Goal: Task Accomplishment & Management: Use online tool/utility

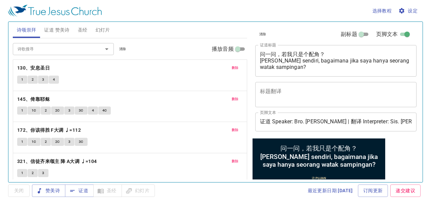
click at [232, 65] on span "删除" at bounding box center [235, 68] width 7 height 6
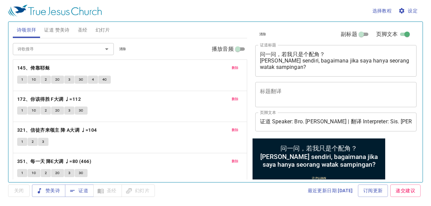
click at [232, 65] on span "删除" at bounding box center [235, 68] width 7 height 6
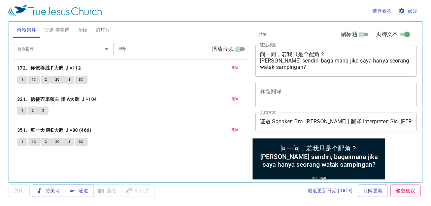
click at [229, 65] on button "删除" at bounding box center [235, 68] width 15 height 8
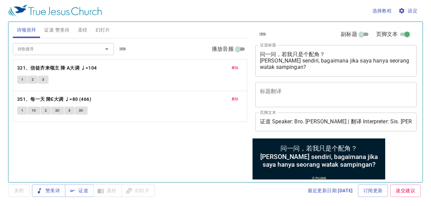
click at [229, 65] on button "删除" at bounding box center [235, 68] width 15 height 8
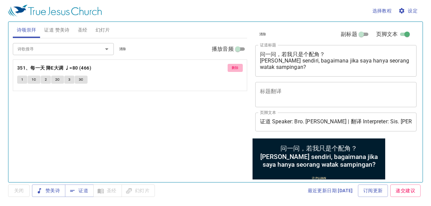
click at [229, 65] on button "删除" at bounding box center [235, 68] width 15 height 8
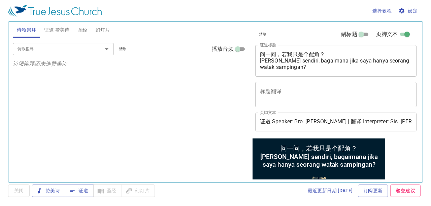
click at [72, 48] on input "诗歌搜寻" at bounding box center [53, 49] width 77 height 8
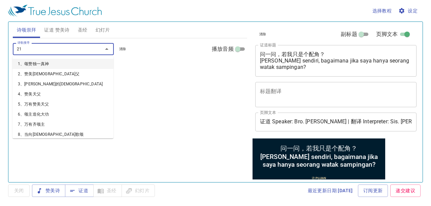
type input "212"
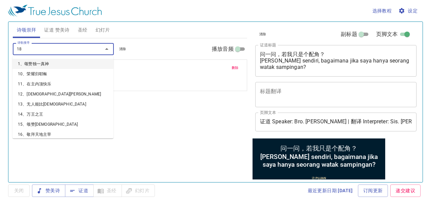
type input "182"
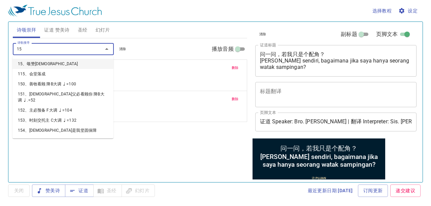
type input "155"
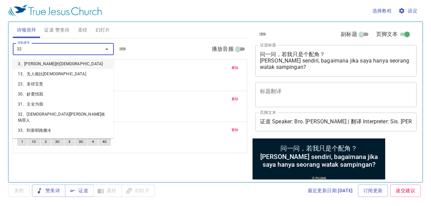
type input "322"
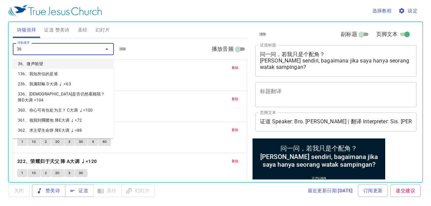
type input "363"
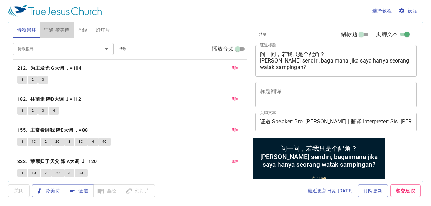
click at [63, 32] on span "证道 赞美诗" at bounding box center [56, 30] width 25 height 8
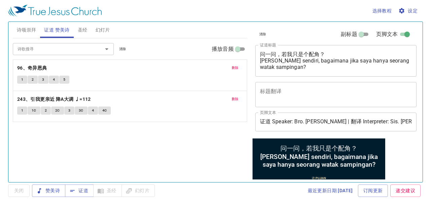
click at [236, 68] on span "删除" at bounding box center [235, 68] width 7 height 6
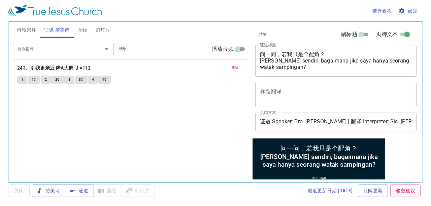
click at [236, 68] on span "删除" at bounding box center [235, 68] width 7 height 6
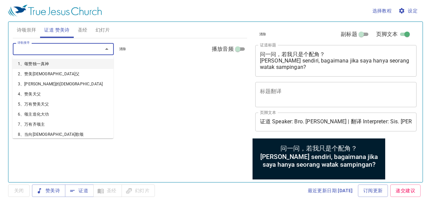
click at [46, 50] on input "诗歌搜寻" at bounding box center [53, 49] width 77 height 8
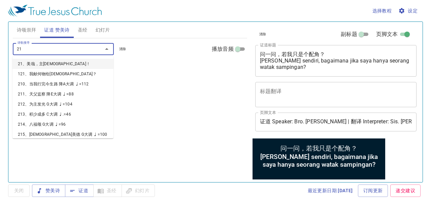
type input "219"
type input "216"
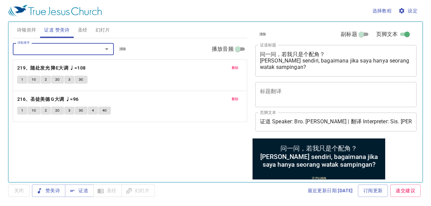
click at [317, 69] on textarea "问一问，若我只是个配角？ Tanya sendiri, bagaimana jika saya hanya seorang watak sampingan?" at bounding box center [336, 60] width 152 height 19
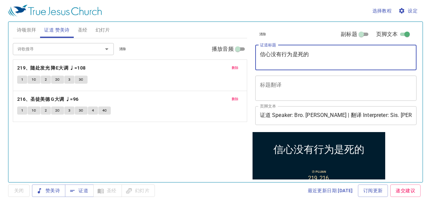
type textarea "信心没有行为是死的"
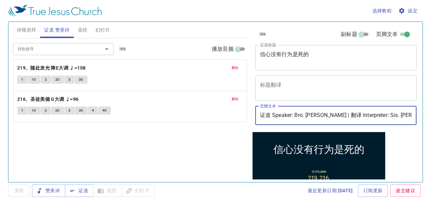
drag, startPoint x: 295, startPoint y: 114, endPoint x: 326, endPoint y: 120, distance: 31.2
click at [326, 120] on input "证道 Speaker: Bro. Kenneth | 翻译 Interpreter: Sis. Elaine" at bounding box center [336, 115] width 162 height 19
click at [398, 116] on input "证道 Speaker: Dn. John Chen | 翻译 Interpreter: Sis. Elaine" at bounding box center [336, 115] width 162 height 19
type input "证道 Speaker: Dn. [PERSON_NAME] | 翻译 Interpreter: Sis. [PERSON_NAME]"
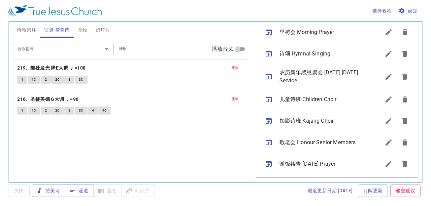
scroll to position [238, 0]
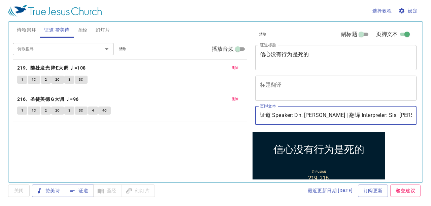
click at [86, 28] on span "圣经" at bounding box center [83, 30] width 10 height 8
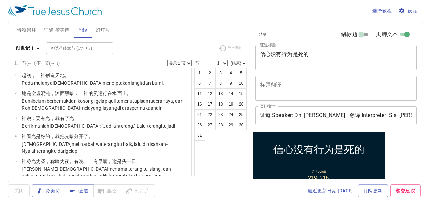
click at [100, 28] on span "幻灯片" at bounding box center [103, 30] width 14 height 8
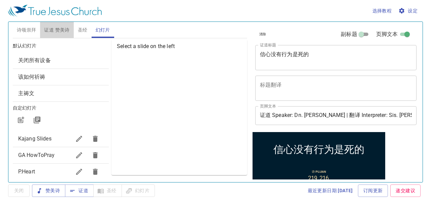
click at [59, 26] on span "证道 赞美诗" at bounding box center [56, 30] width 25 height 8
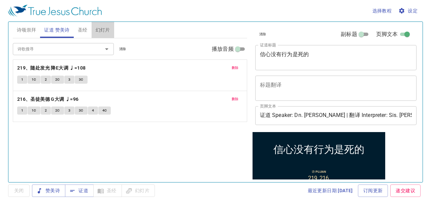
click at [94, 29] on button "幻灯片" at bounding box center [103, 30] width 23 height 16
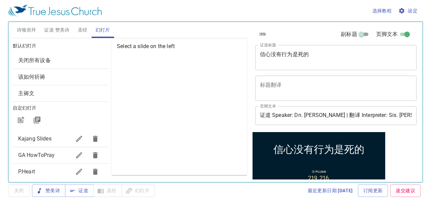
click at [31, 140] on span "Kajang Slides" at bounding box center [34, 139] width 33 height 6
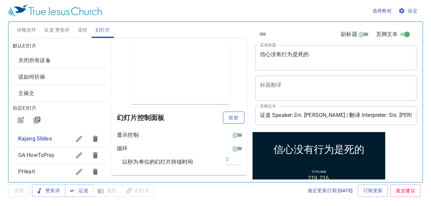
click at [228, 120] on span "投射" at bounding box center [233, 118] width 11 height 8
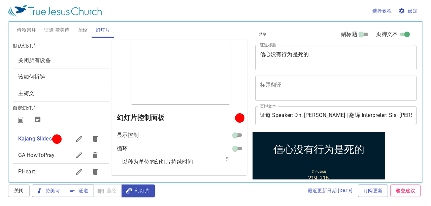
click at [67, 26] on span "证道 赞美诗" at bounding box center [56, 30] width 25 height 8
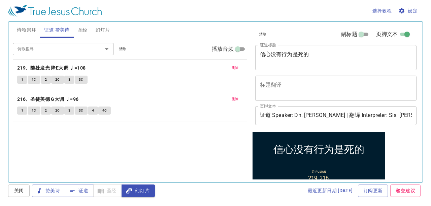
click at [285, 49] on div "信心没有行为是死的 x 证道标题" at bounding box center [336, 57] width 162 height 25
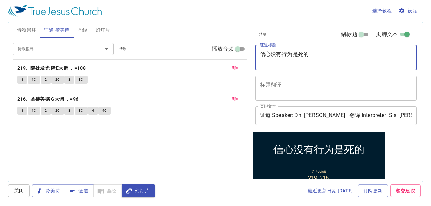
click at [285, 49] on div "信心没有行为是死的 x 证道标题" at bounding box center [336, 57] width 162 height 25
click at [287, 55] on textarea "信心没有行为是死的" at bounding box center [336, 57] width 152 height 13
click at [82, 27] on span "圣经" at bounding box center [83, 30] width 10 height 8
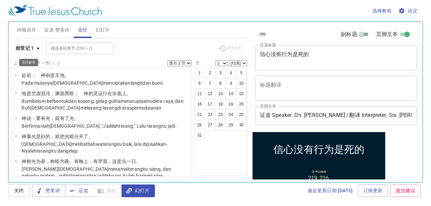
click at [29, 42] on button "创世记 1" at bounding box center [29, 48] width 32 height 12
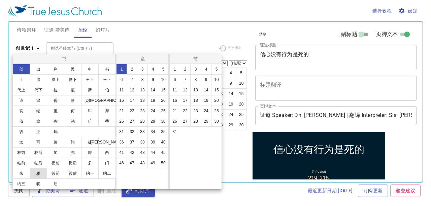
click at [44, 170] on button "雅" at bounding box center [39, 173] width 18 height 11
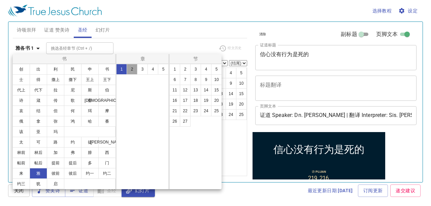
click at [128, 71] on button "2" at bounding box center [132, 69] width 11 height 11
click at [175, 122] on button "26" at bounding box center [174, 121] width 11 height 11
select select "26"
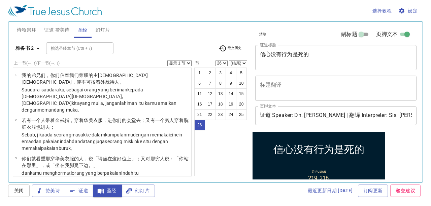
scroll to position [706, 0]
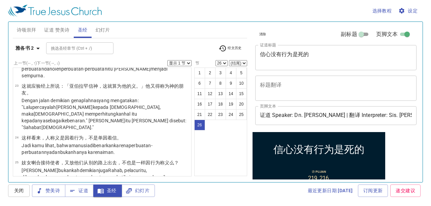
drag, startPoint x: 153, startPoint y: 161, endPoint x: 93, endPoint y: 170, distance: 60.2
copy wg2532 "iman tanpa perbuatan-perbuatan adalah mati"
click at [321, 59] on textarea "信心没有行为是死的" at bounding box center [336, 57] width 152 height 13
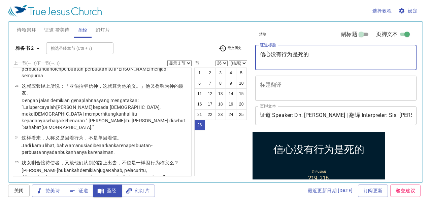
paste textarea "iman tanpa perbuatan-perbuatan adalah mati"
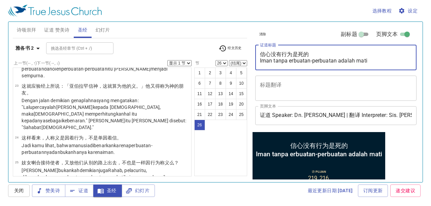
type textarea "信心没有行为是死的 Iman tanpa Perbuatan-perbuatan adalah mati"
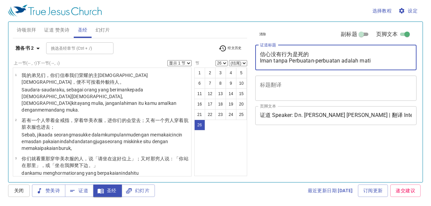
select select "26"
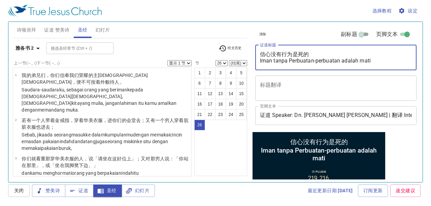
scroll to position [706, 0]
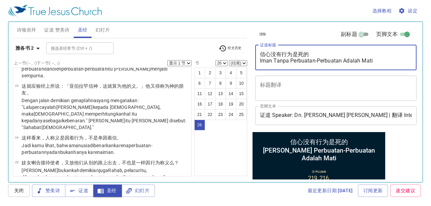
type textarea "信心没有行为是死的 Iman Tanpa Perbuatan-Perbuatan Adalah Mati"
click at [231, 170] on div "1 2 3 4 5 6 7 8 9 10 11 12 13 14 15 16 17 18 19 20 21 22 23 24 25 26" at bounding box center [220, 122] width 53 height 109
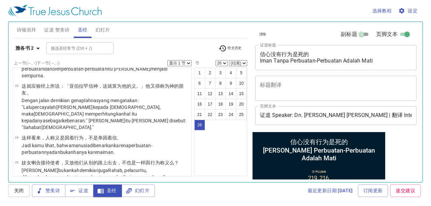
click at [225, 145] on div "1 2 3 4 5 6 7 8 9 10 11 12 13 14 15 16 17 18 19 20 21 22 23 24 25 26" at bounding box center [220, 122] width 53 height 109
click at [137, 193] on span "幻灯片" at bounding box center [138, 191] width 23 height 8
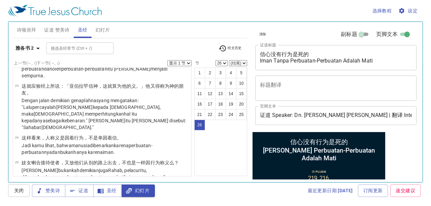
click at [203, 183] on div "选择教程 设定 诗颂崇拜 证道 赞美诗 圣经 幻灯片 诗歌搜寻 诗歌搜寻 清除 播放音频 删除 212、为主发光 G大调 ♩=104 1 2 3 删除 182…" at bounding box center [215, 103] width 431 height 206
click at [102, 28] on span "幻灯片" at bounding box center [103, 30] width 14 height 8
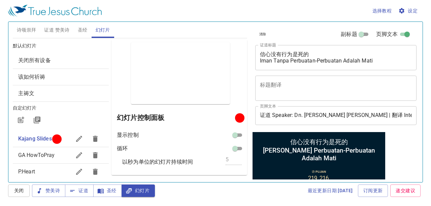
click at [84, 30] on span "圣经" at bounding box center [83, 30] width 10 height 8
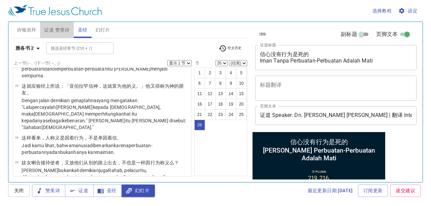
click at [63, 32] on span "证道 赞美诗" at bounding box center [56, 30] width 25 height 8
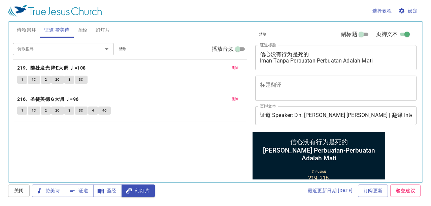
click at [37, 31] on button "诗颂崇拜" at bounding box center [27, 30] width 28 height 16
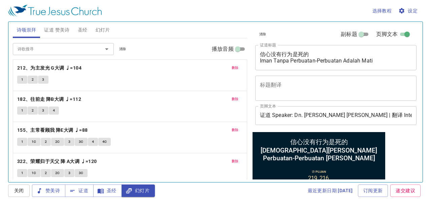
click at [406, 10] on span "设定" at bounding box center [409, 11] width 18 height 8
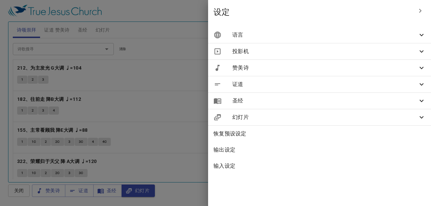
click at [304, 54] on span "投影机" at bounding box center [324, 51] width 185 height 8
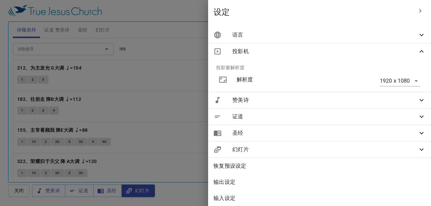
click at [304, 54] on span "投影机" at bounding box center [324, 51] width 185 height 8
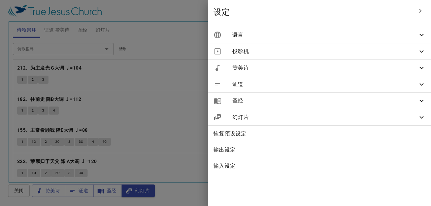
click at [317, 70] on span "赞美诗" at bounding box center [324, 68] width 185 height 8
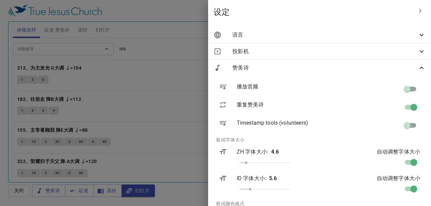
click at [317, 70] on span "赞美诗" at bounding box center [324, 68] width 185 height 8
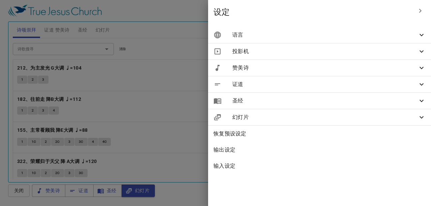
click at [316, 85] on span "证道" at bounding box center [324, 84] width 185 height 8
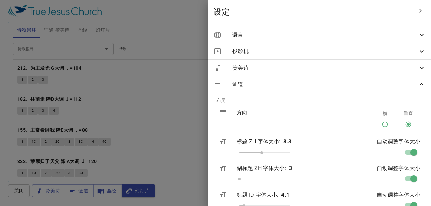
click at [316, 85] on span "证道" at bounding box center [324, 84] width 185 height 8
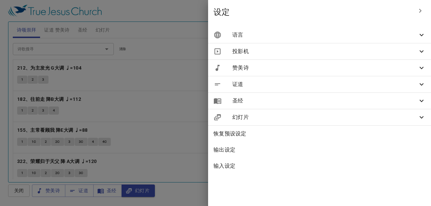
click at [310, 106] on div "圣经" at bounding box center [319, 101] width 223 height 16
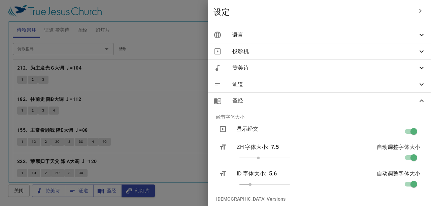
click at [311, 104] on span "圣经" at bounding box center [324, 101] width 185 height 8
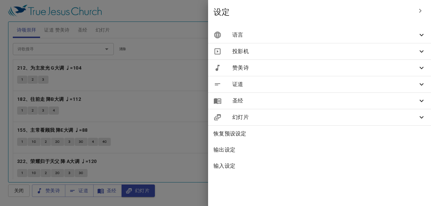
click at [325, 123] on div "幻灯片" at bounding box center [319, 117] width 223 height 16
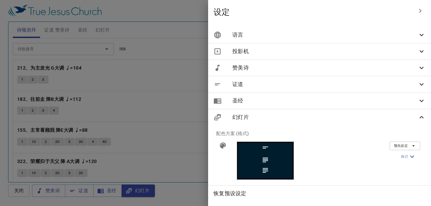
click at [325, 123] on div "幻灯片" at bounding box center [319, 117] width 223 height 16
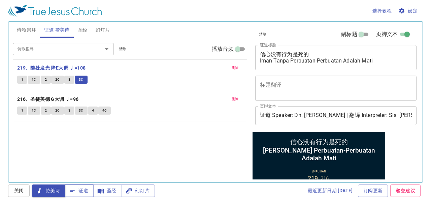
click at [80, 190] on span "证道" at bounding box center [79, 191] width 18 height 8
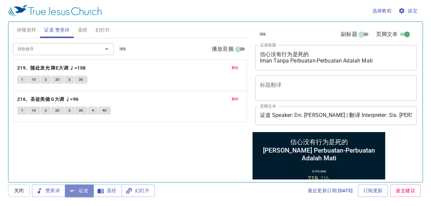
click at [80, 190] on span "证道" at bounding box center [79, 191] width 18 height 8
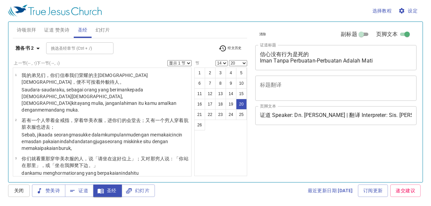
select select "14"
select select "20"
select select "14"
select select "20"
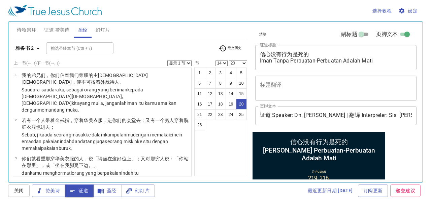
scroll to position [547, 0]
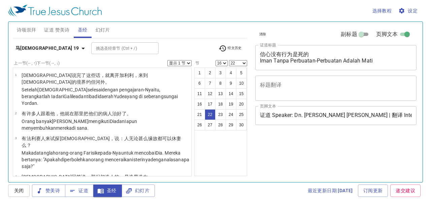
select select "16"
select select "22"
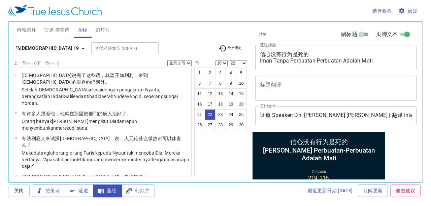
scroll to position [619, 0]
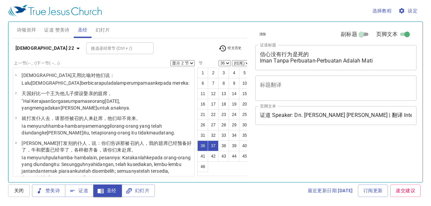
select select "2"
select select "36"
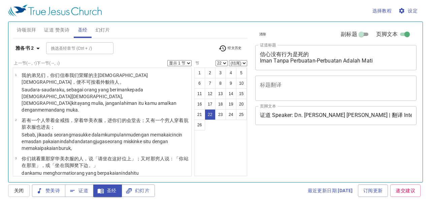
select select "22"
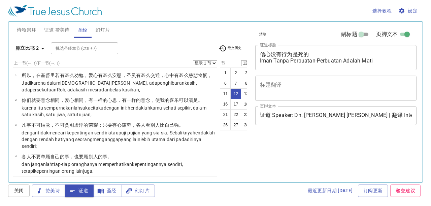
select select "12"
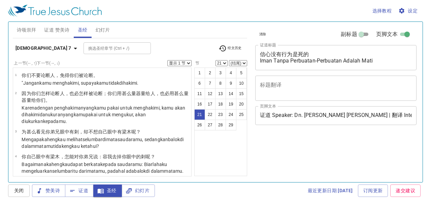
select select "21"
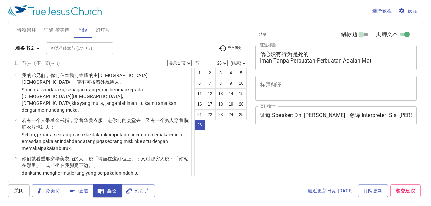
select select "26"
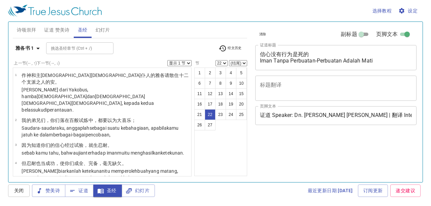
select select "22"
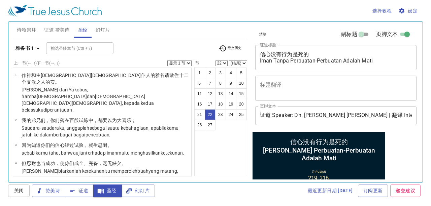
scroll to position [592, 0]
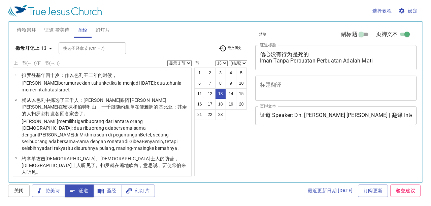
select select "13"
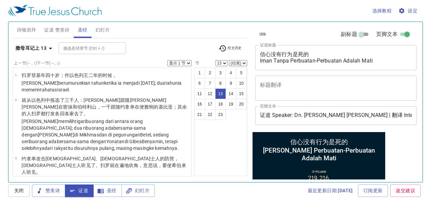
scroll to position [425, 0]
